Goal: Information Seeking & Learning: Learn about a topic

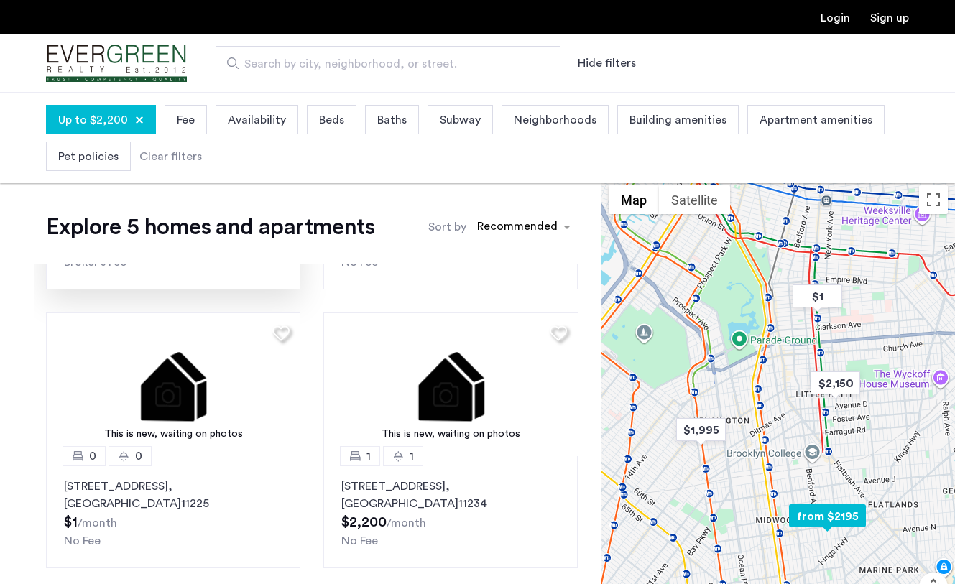
scroll to position [290, 0]
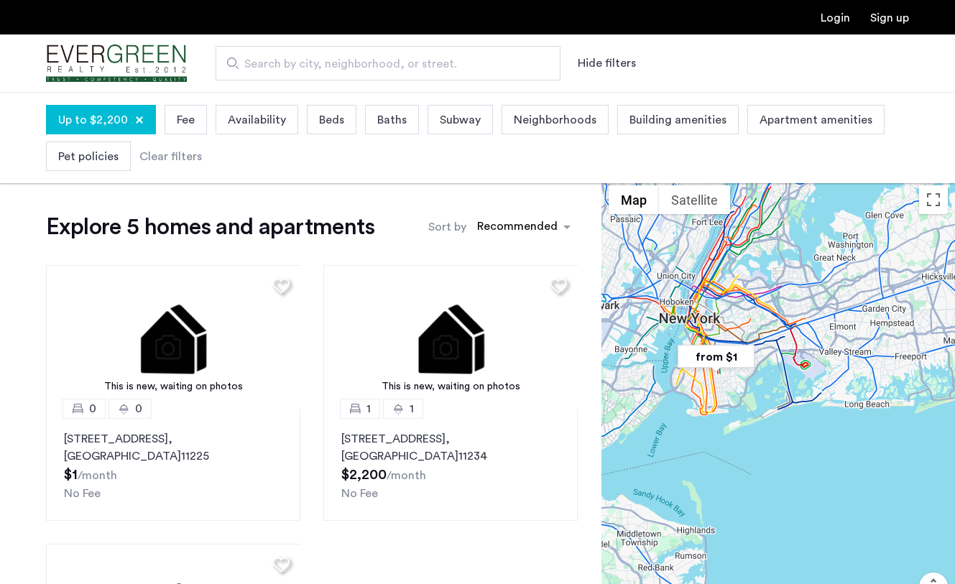
drag, startPoint x: 683, startPoint y: 280, endPoint x: 709, endPoint y: 335, distance: 61.4
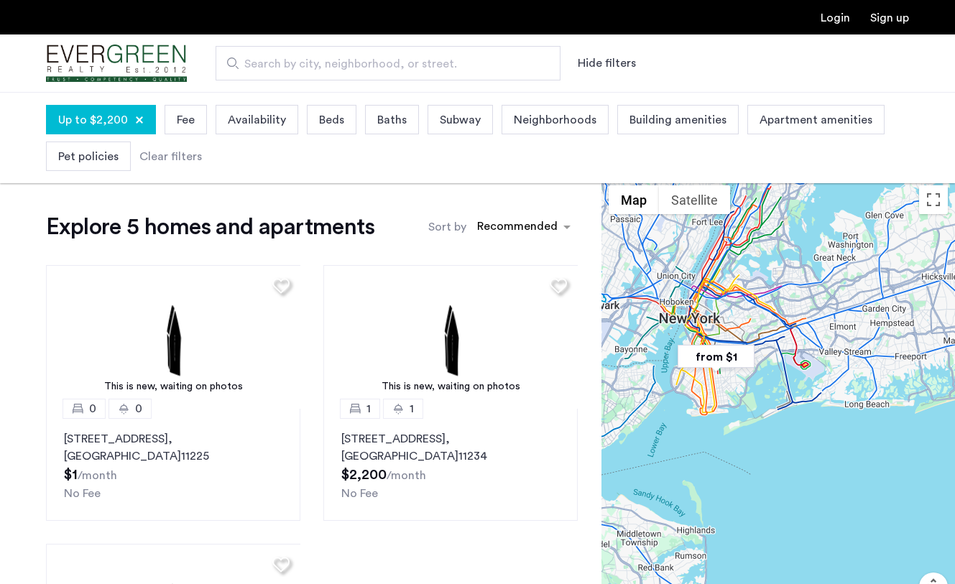
click at [709, 335] on div at bounding box center [779, 424] width 354 height 492
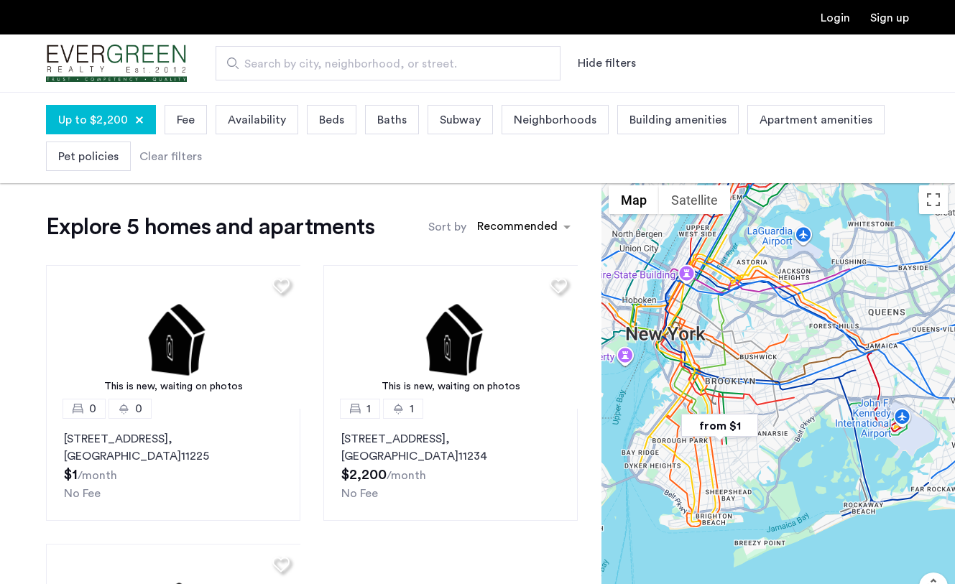
drag, startPoint x: 729, startPoint y: 314, endPoint x: 773, endPoint y: 343, distance: 52.4
click at [773, 344] on div at bounding box center [779, 424] width 354 height 492
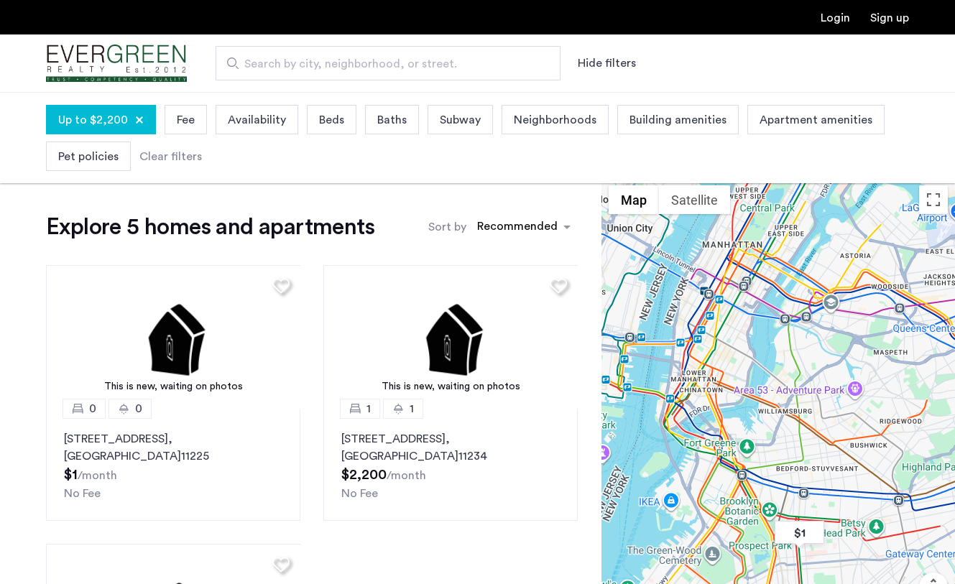
click at [710, 318] on div at bounding box center [779, 424] width 354 height 492
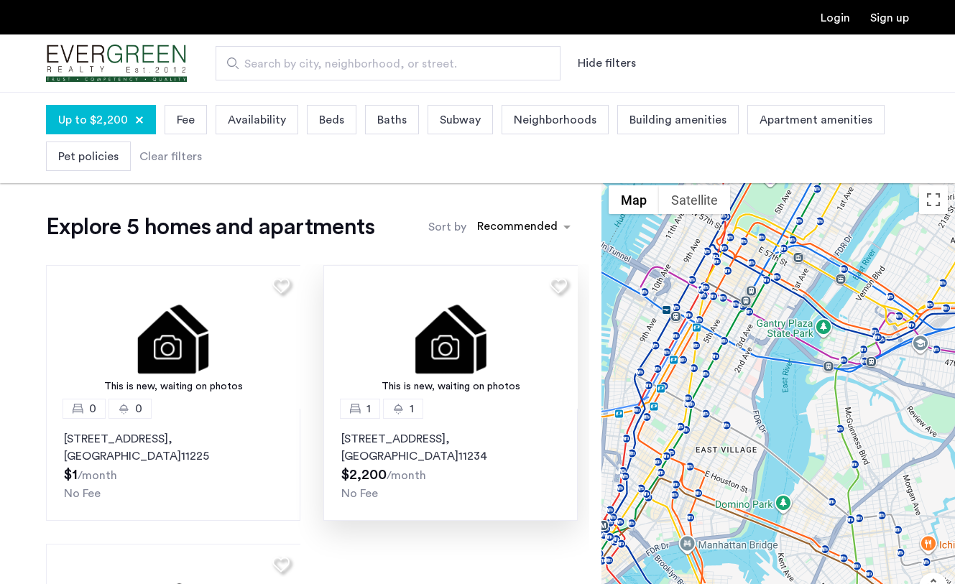
click at [495, 444] on p "[STREET_ADDRESS]" at bounding box center [450, 448] width 218 height 34
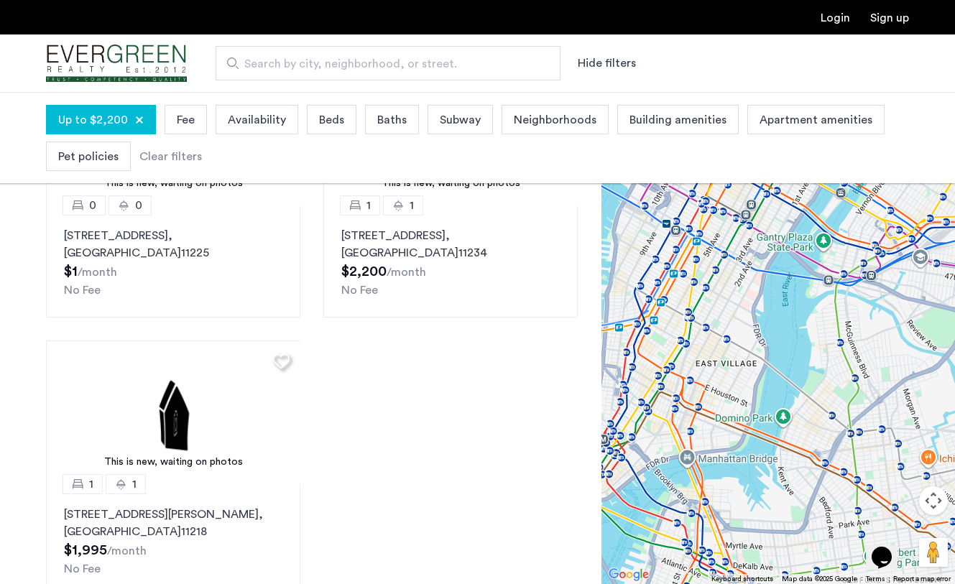
scroll to position [0, 0]
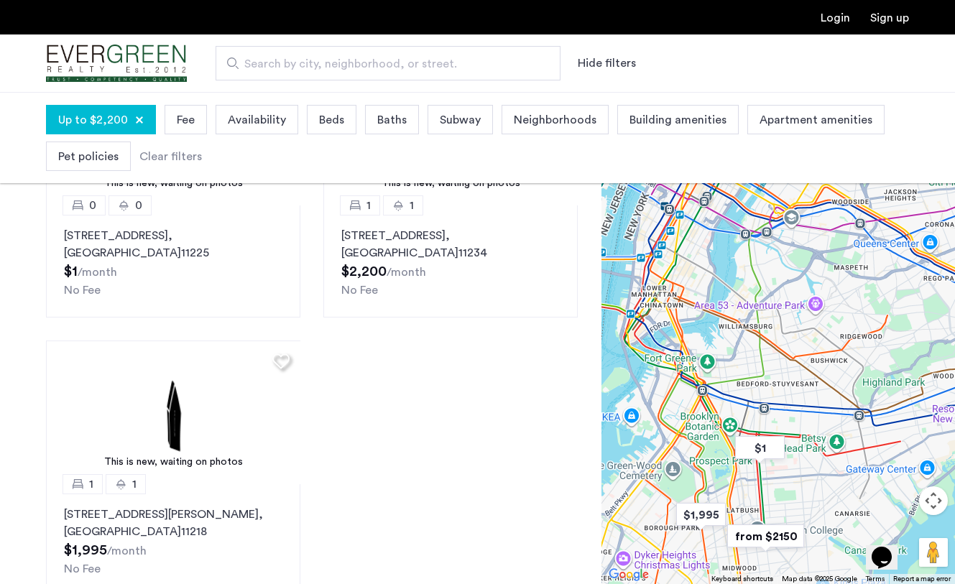
drag, startPoint x: 719, startPoint y: 363, endPoint x: 703, endPoint y: 209, distance: 154.6
click at [703, 209] on div at bounding box center [779, 338] width 354 height 492
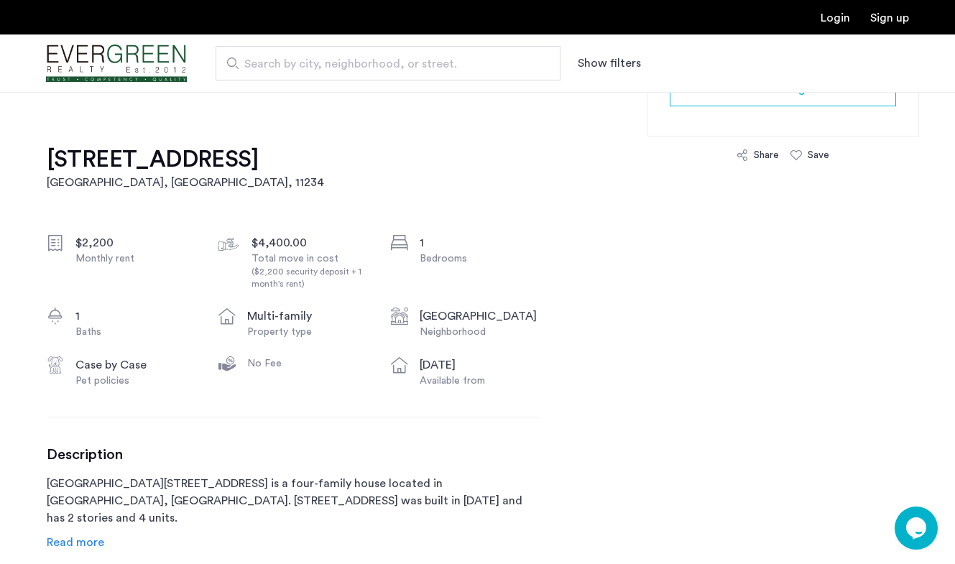
scroll to position [413, 0]
click at [148, 154] on h1 "1479 East 34th Street, Unit 2F" at bounding box center [185, 158] width 277 height 29
